Goal: Transaction & Acquisition: Obtain resource

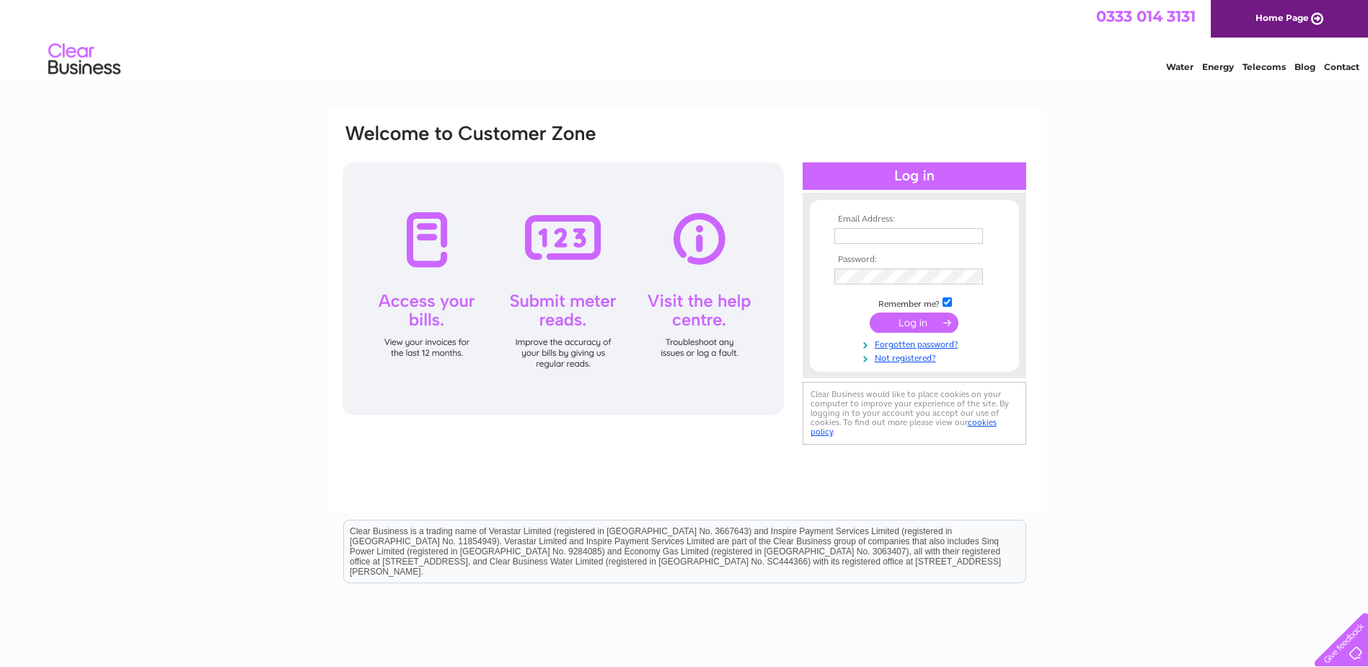
type input "admin@oxfordmontessori.co.uk"
click at [888, 315] on input "submit" at bounding box center [914, 322] width 89 height 20
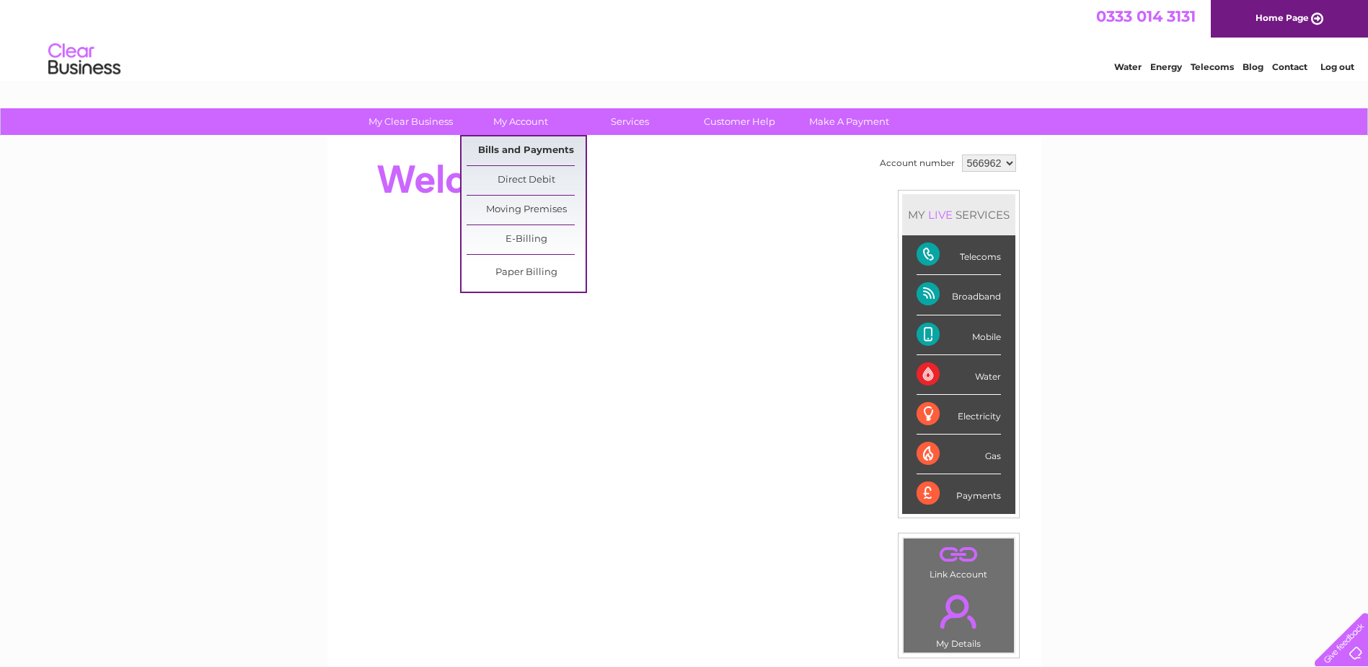
click at [539, 146] on link "Bills and Payments" at bounding box center [526, 150] width 119 height 29
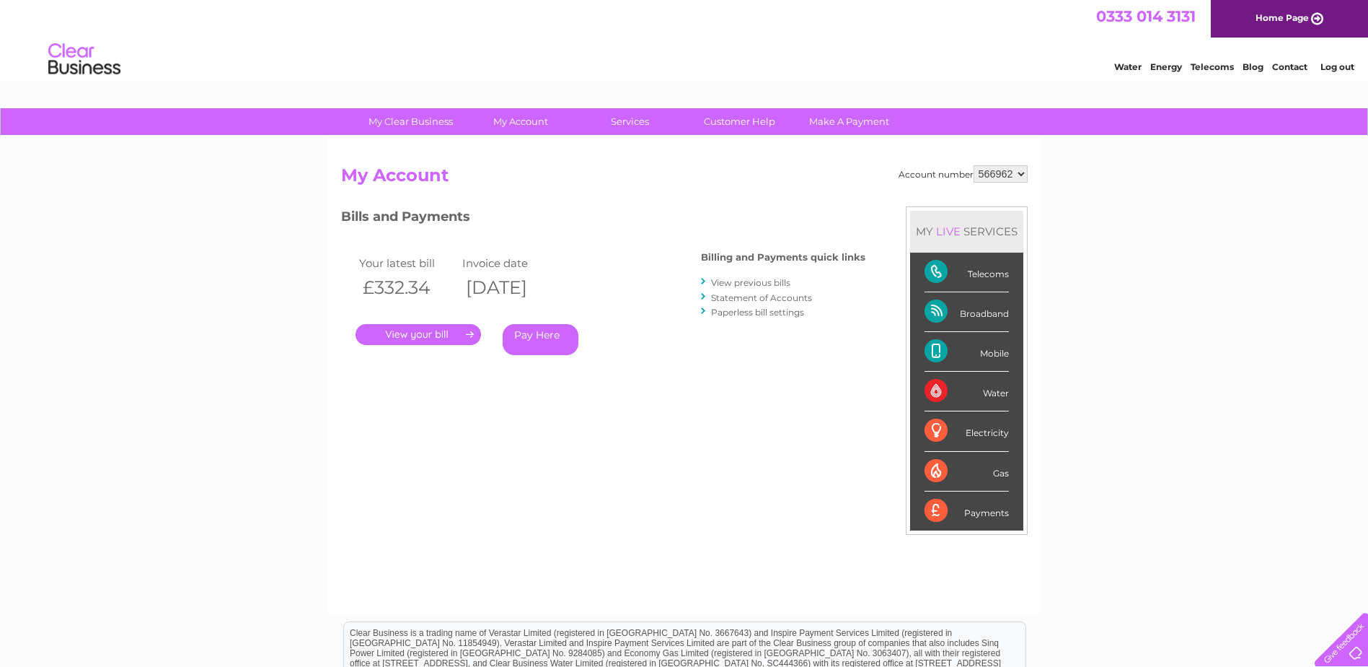
click at [440, 334] on link "." at bounding box center [419, 334] width 126 height 21
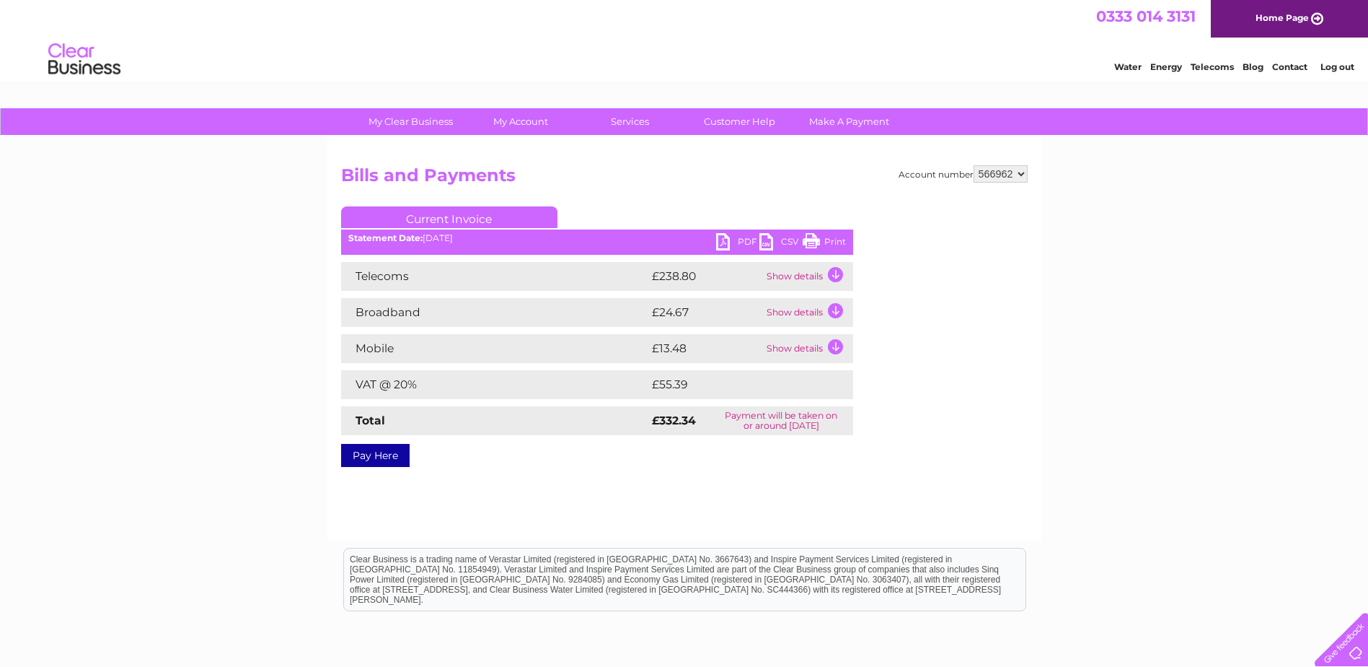
click at [718, 240] on link "PDF" at bounding box center [737, 243] width 43 height 21
